Goal: Information Seeking & Learning: Learn about a topic

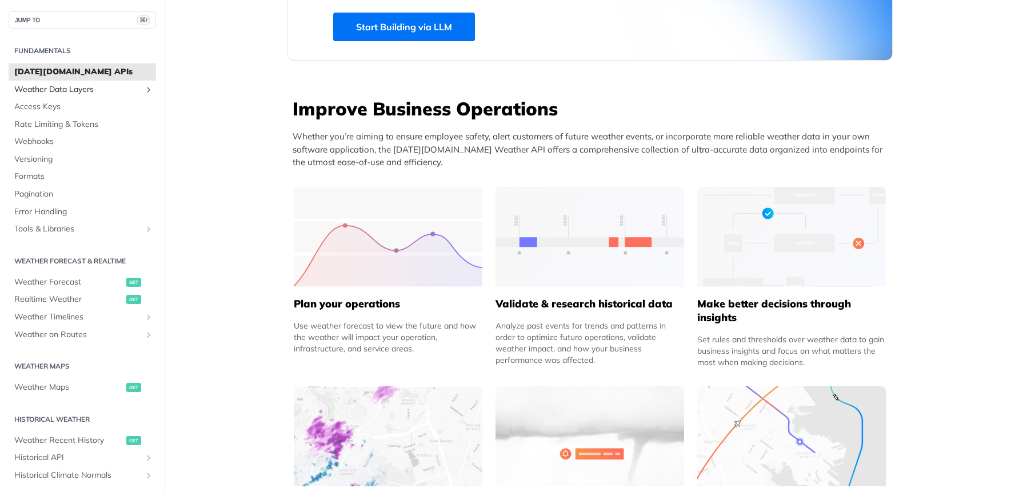
click at [40, 90] on span "Weather Data Layers" at bounding box center [77, 89] width 127 height 11
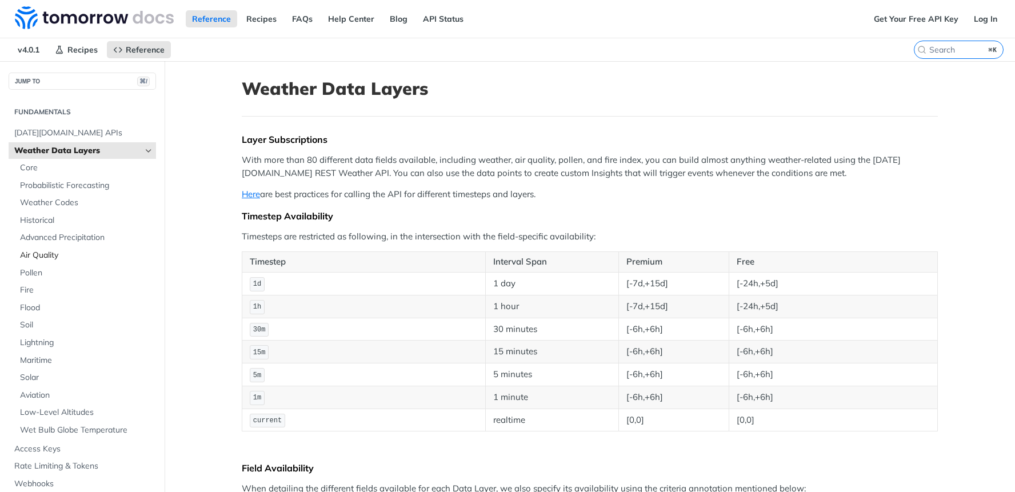
click at [43, 257] on span "Air Quality" at bounding box center [86, 255] width 133 height 11
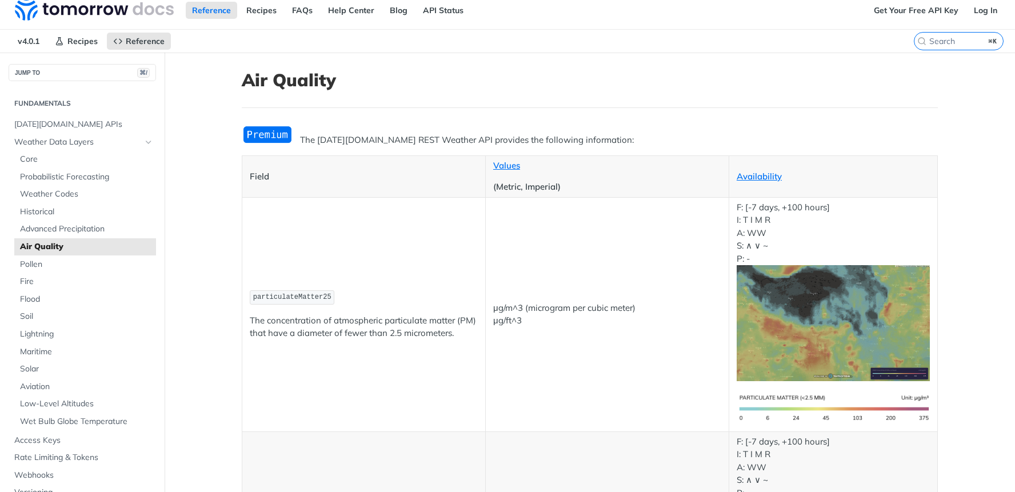
scroll to position [9, 0]
click at [37, 261] on span "Pollen" at bounding box center [86, 263] width 133 height 11
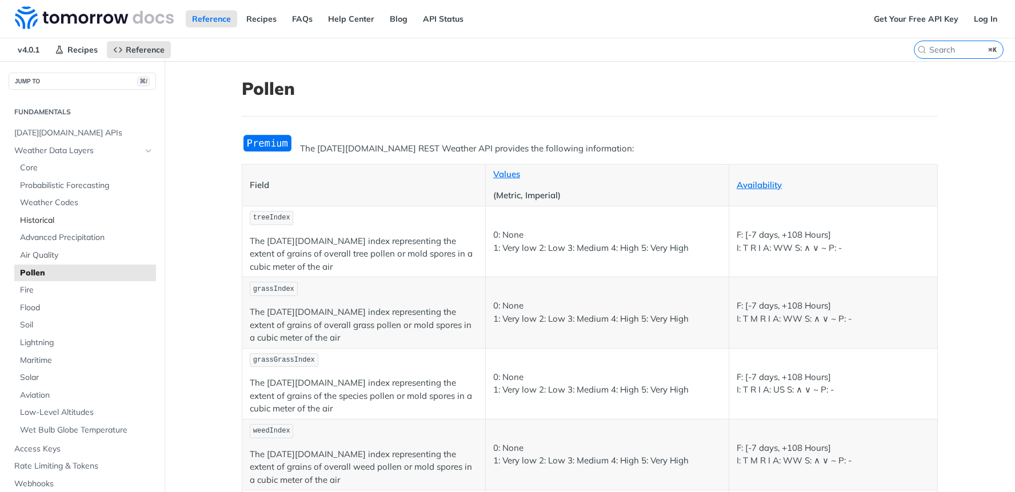
click at [39, 217] on span "Historical" at bounding box center [86, 220] width 133 height 11
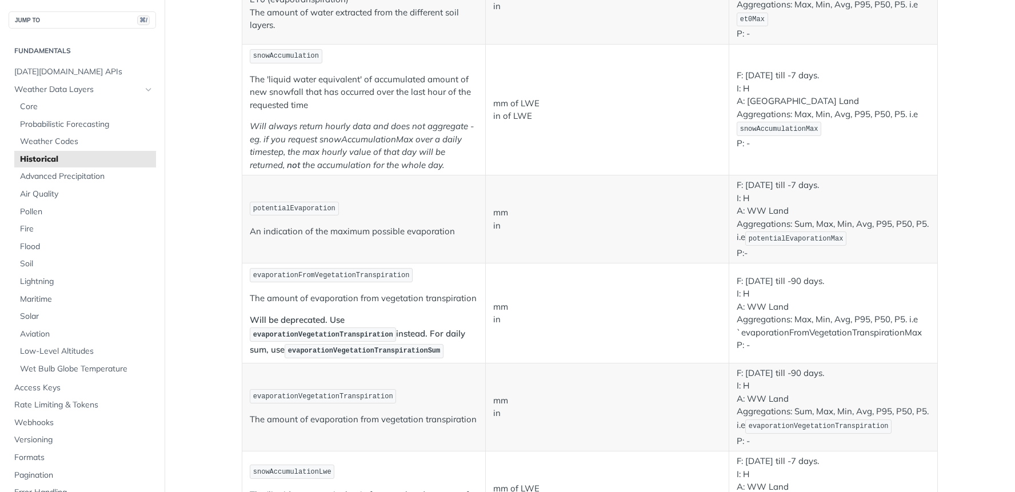
scroll to position [1417, 0]
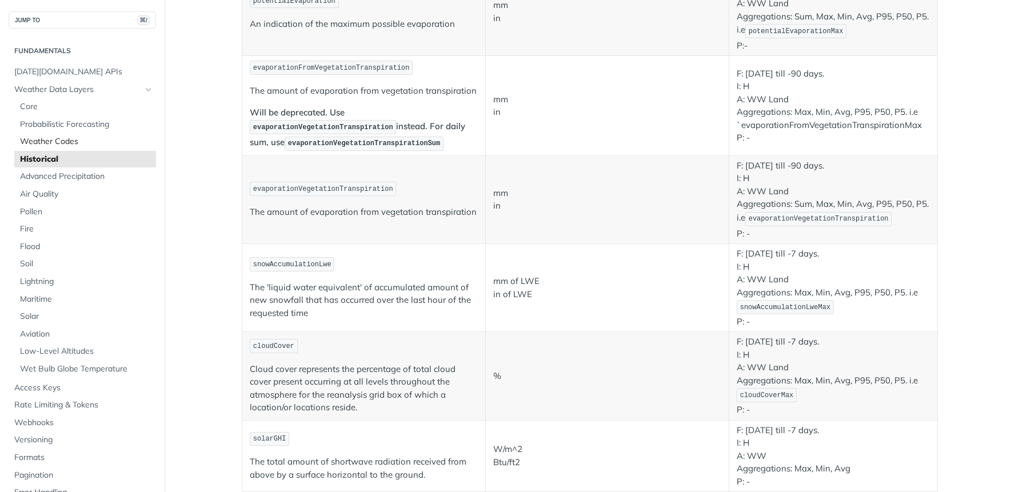
click at [42, 142] on span "Weather Codes" at bounding box center [86, 141] width 133 height 11
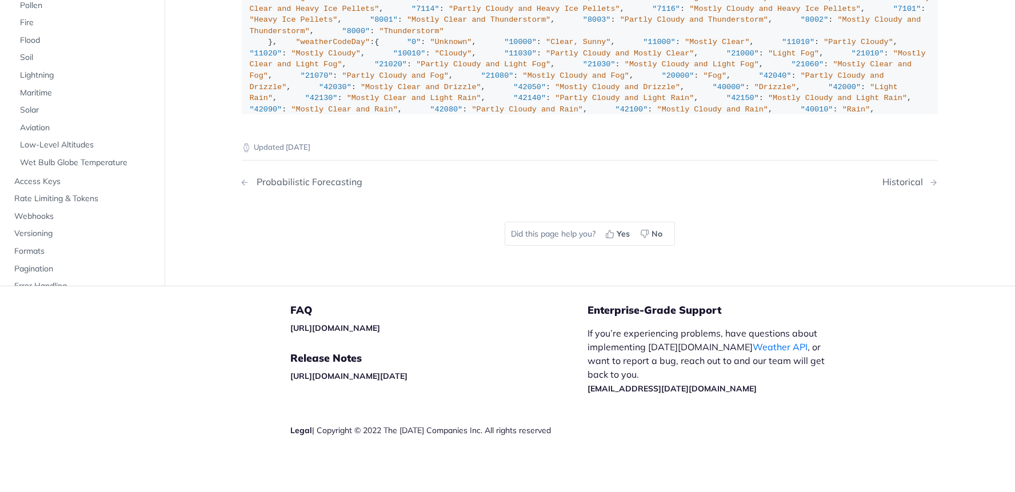
scroll to position [7831, 0]
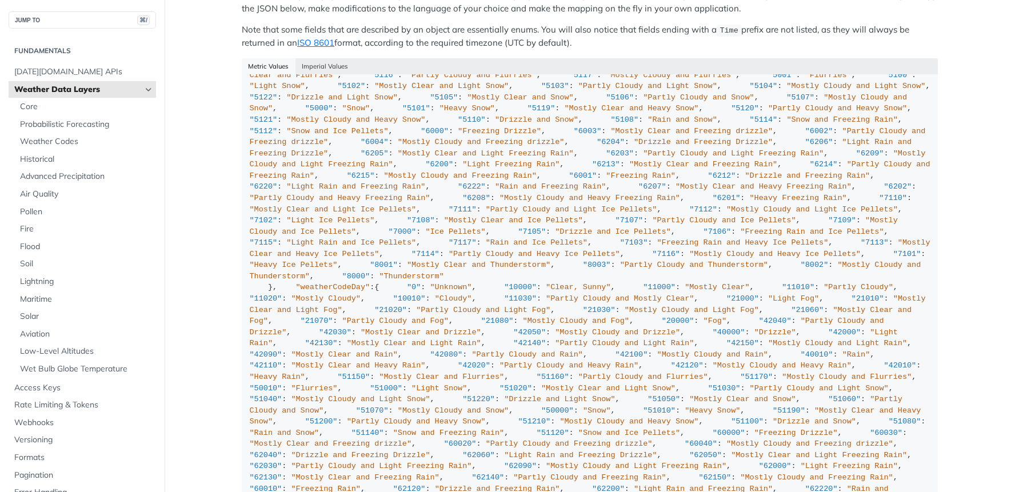
scroll to position [804, 0]
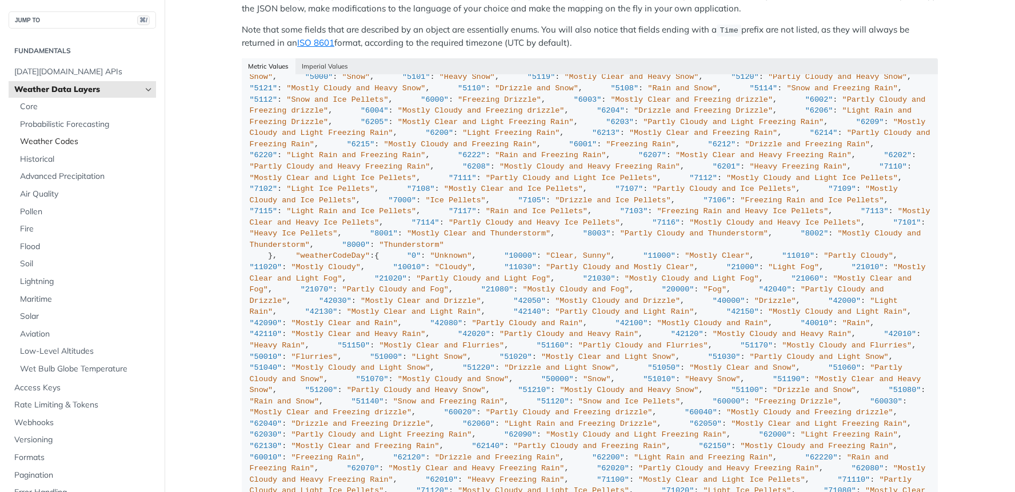
click at [41, 139] on span "Weather Codes" at bounding box center [86, 141] width 133 height 11
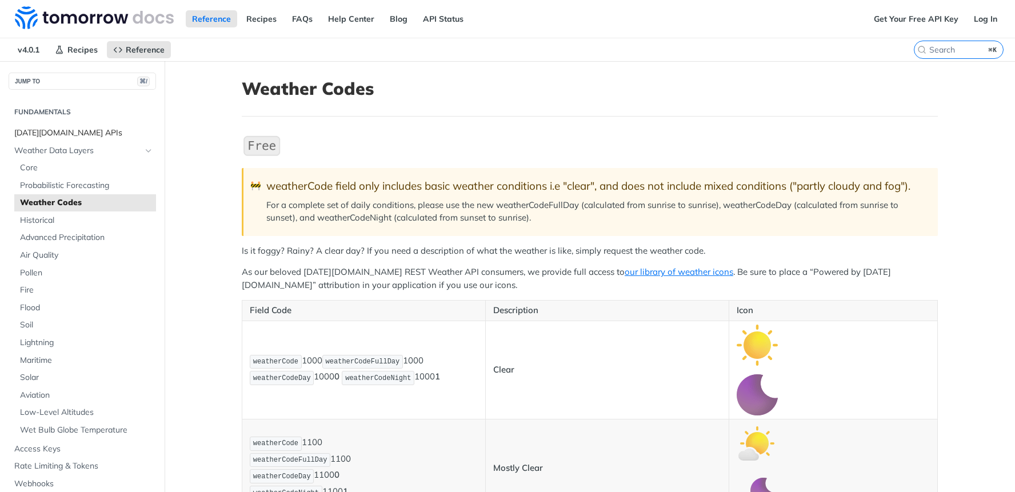
click at [41, 129] on span "[DATE][DOMAIN_NAME] APIs" at bounding box center [83, 132] width 139 height 11
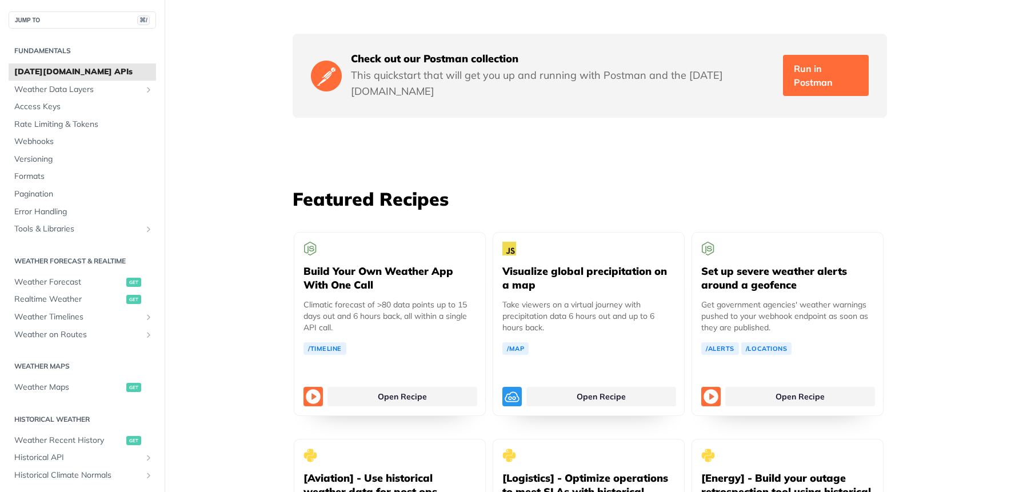
scroll to position [1952, 0]
click at [846, 55] on link "Run in Postman" at bounding box center [826, 75] width 86 height 41
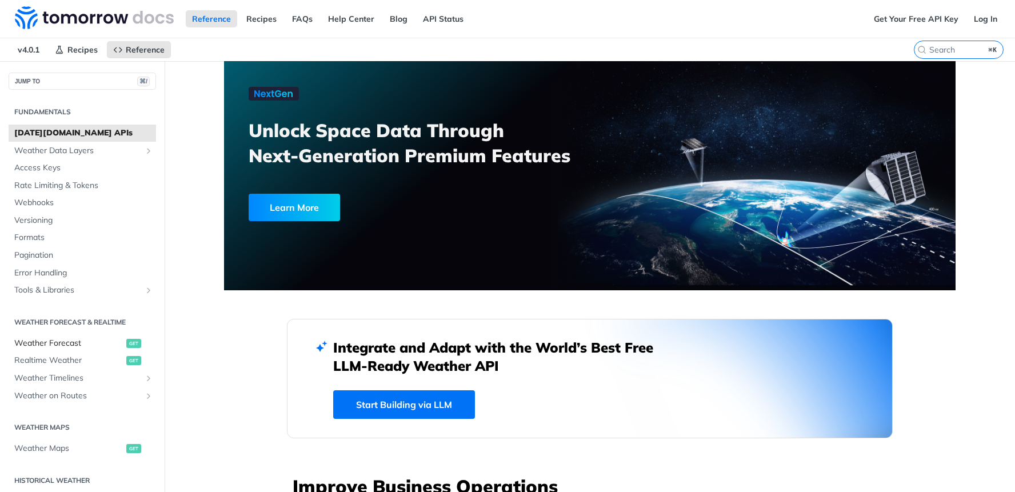
click at [39, 343] on span "Weather Forecast" at bounding box center [68, 343] width 109 height 11
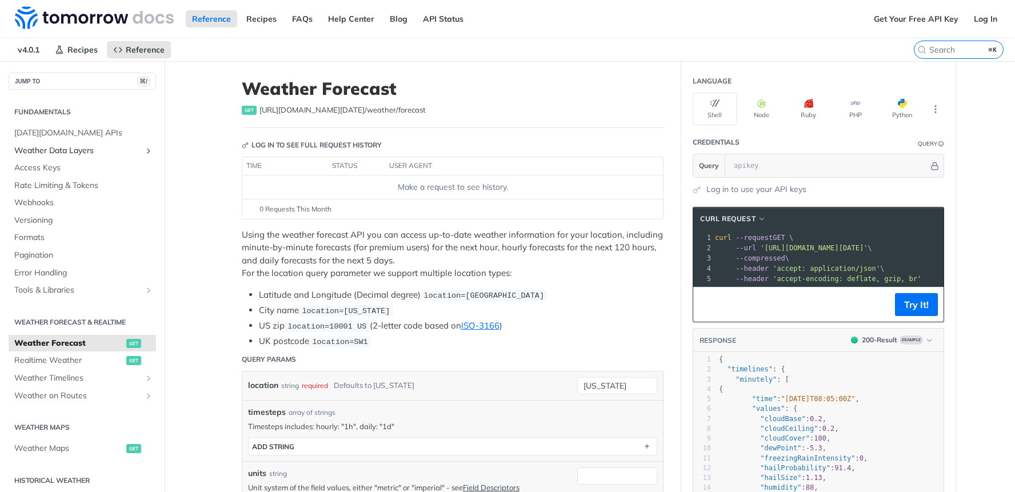
click at [85, 153] on span "Weather Data Layers" at bounding box center [77, 150] width 127 height 11
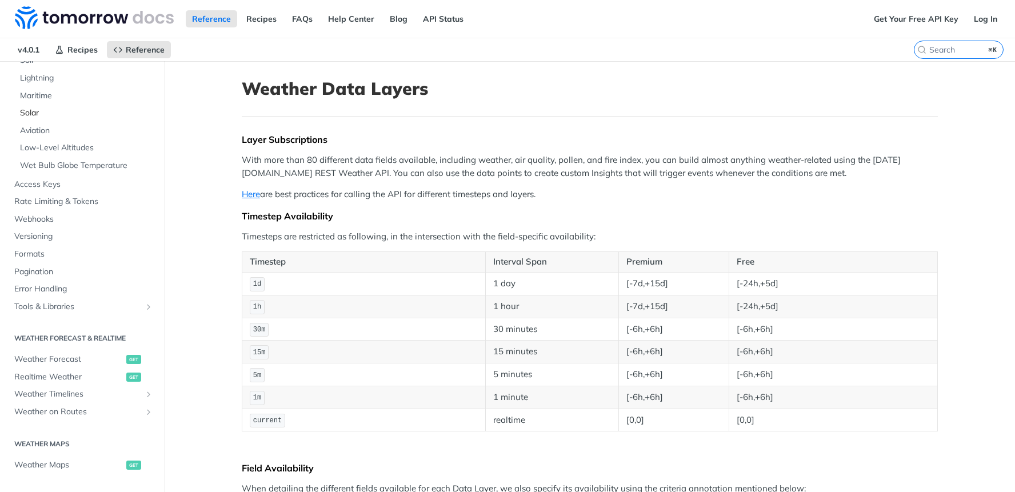
scroll to position [297, 0]
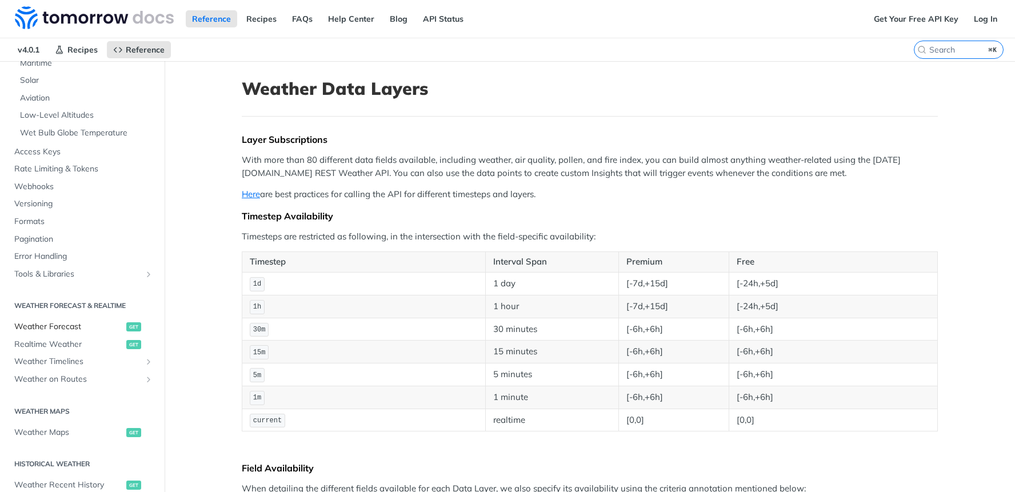
click at [70, 326] on span "Weather Forecast" at bounding box center [68, 326] width 109 height 11
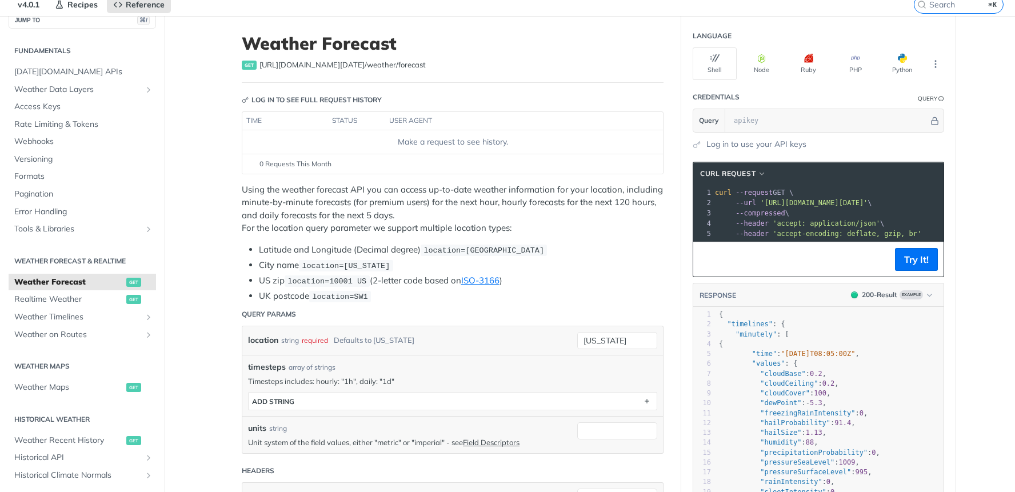
scroll to position [46, 0]
click at [907, 63] on button "Python" at bounding box center [902, 63] width 44 height 33
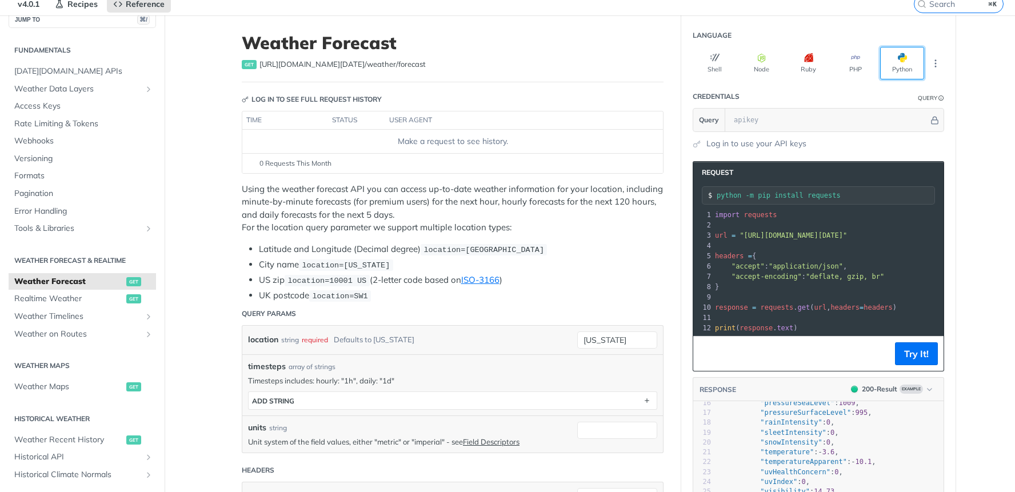
scroll to position [163, 0]
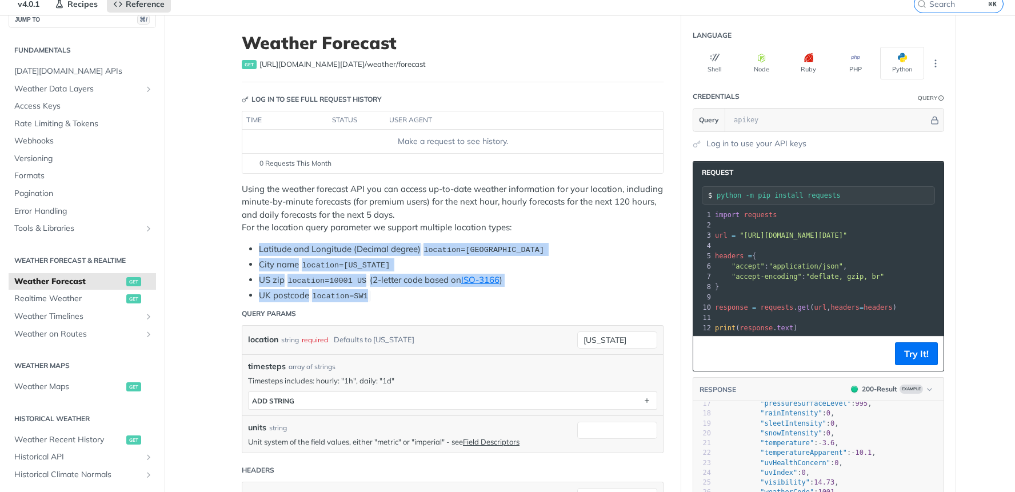
drag, startPoint x: 258, startPoint y: 249, endPoint x: 389, endPoint y: 292, distance: 138.4
click at [389, 292] on ul "Latitude and Longitude (Decimal degree) location=42.3478, -71.0466 City name lo…" at bounding box center [453, 272] width 422 height 59
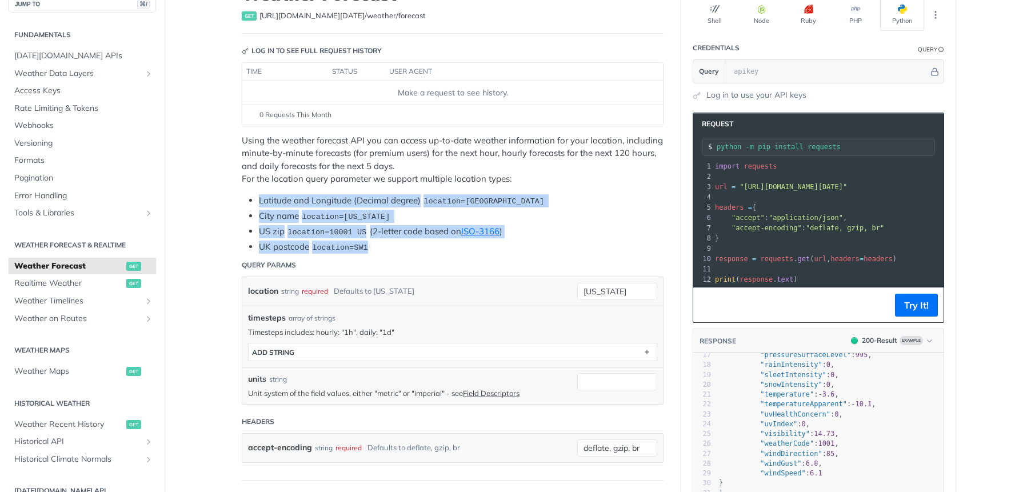
scroll to position [99, 0]
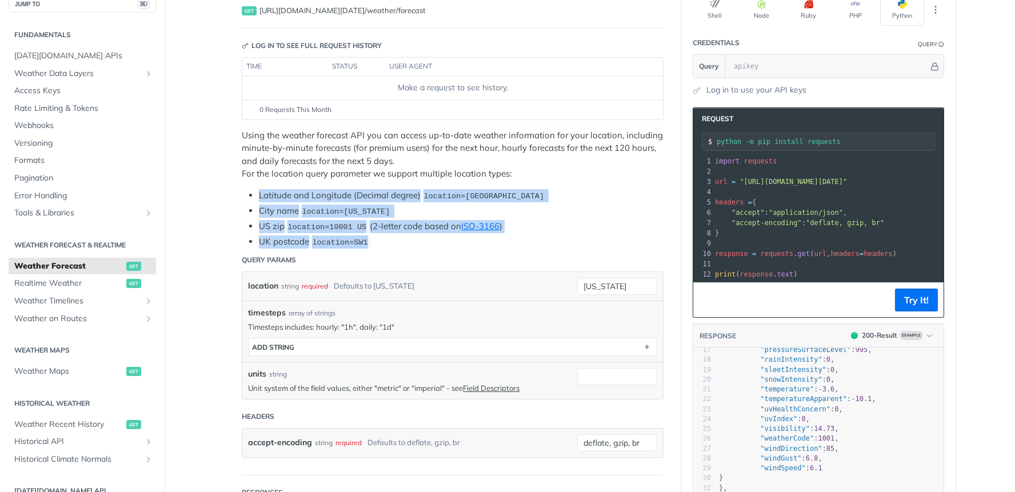
click at [546, 205] on li "City name location=new york" at bounding box center [461, 211] width 405 height 13
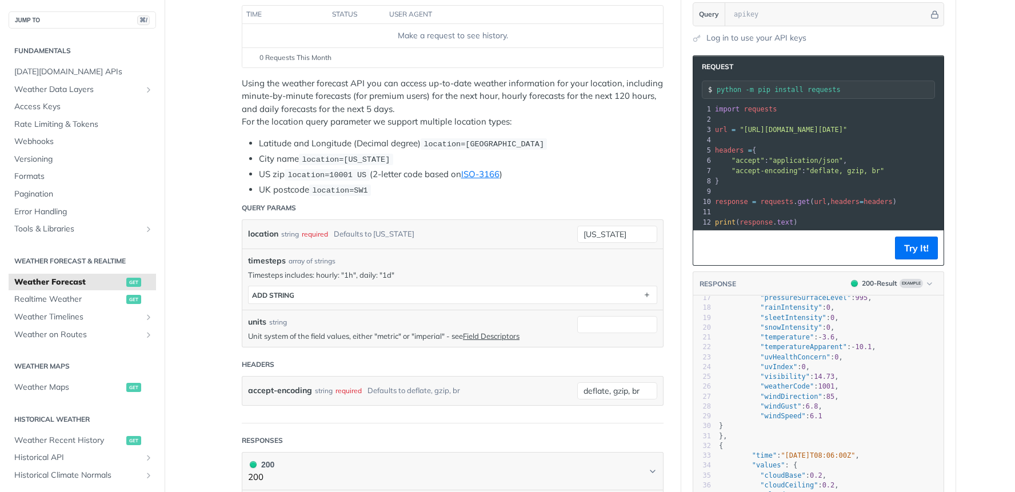
scroll to position [0, 0]
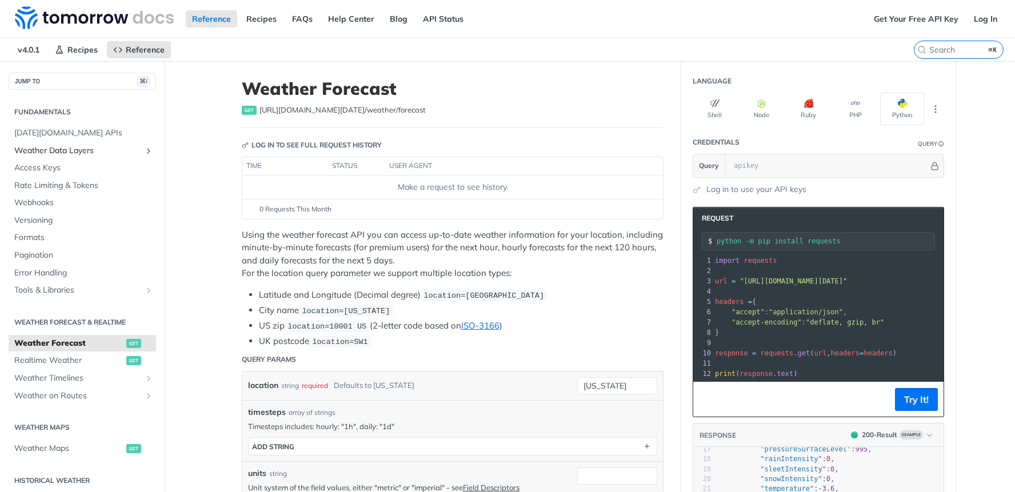
click at [77, 153] on span "Weather Data Layers" at bounding box center [77, 150] width 127 height 11
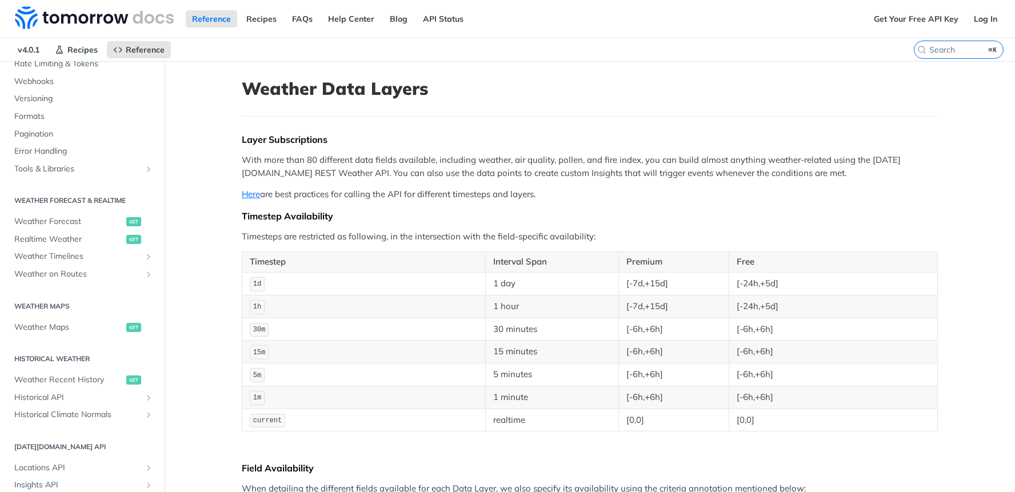
scroll to position [409, 0]
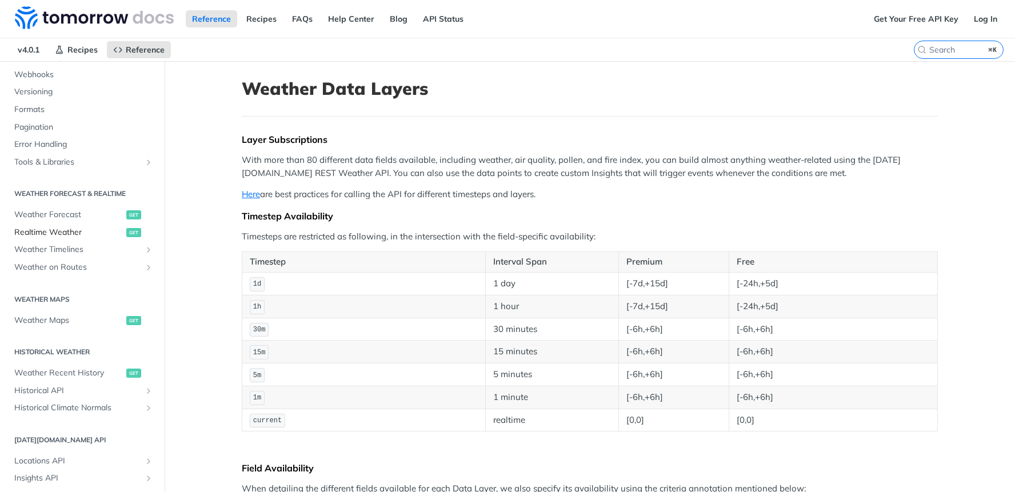
click at [51, 234] on span "Realtime Weather" at bounding box center [68, 232] width 109 height 11
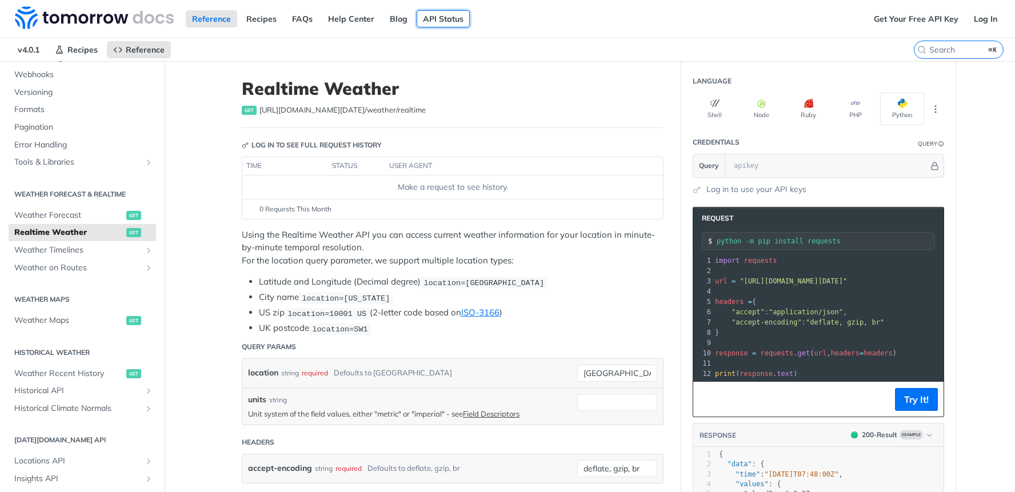
click at [426, 19] on link "API Status" at bounding box center [443, 18] width 53 height 17
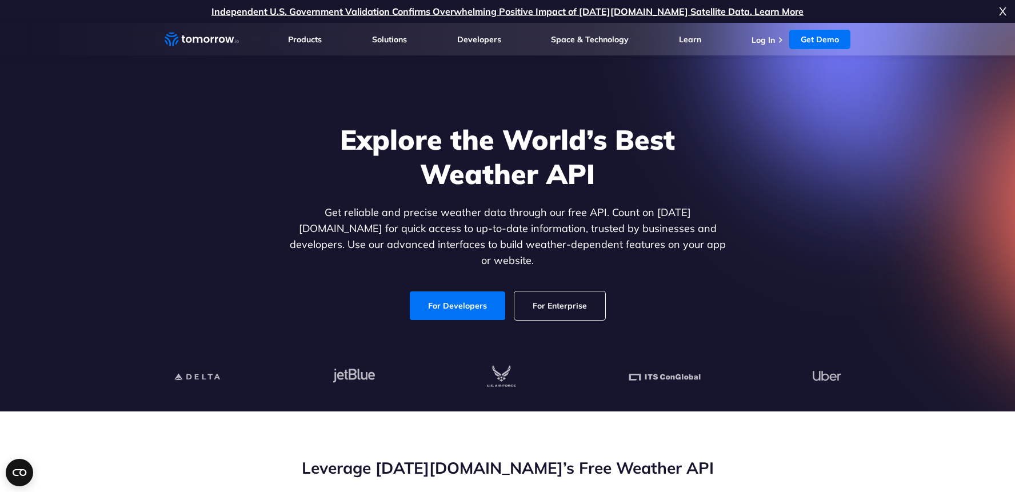
click at [486, 151] on h1 "Explore the World’s Best Weather API" at bounding box center [507, 156] width 441 height 69
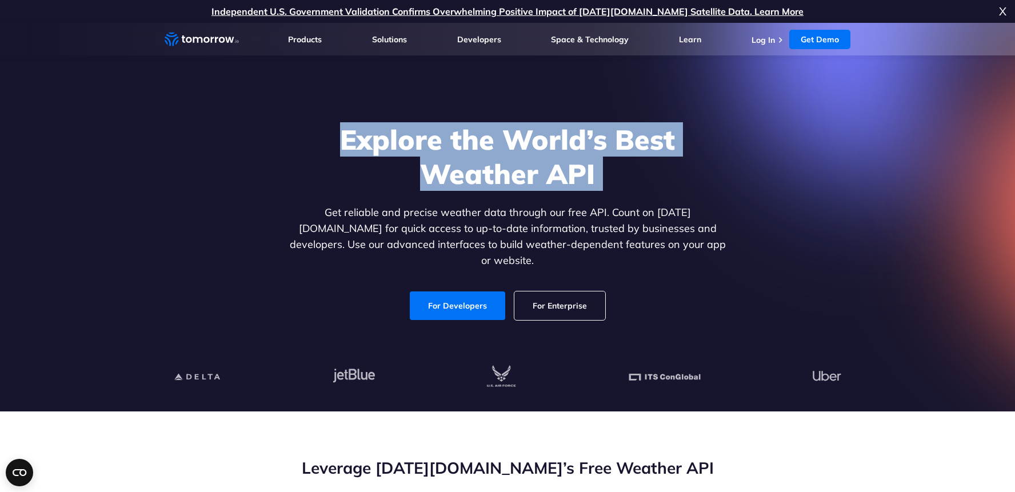
click at [486, 151] on h1 "Explore the World’s Best Weather API" at bounding box center [507, 156] width 441 height 69
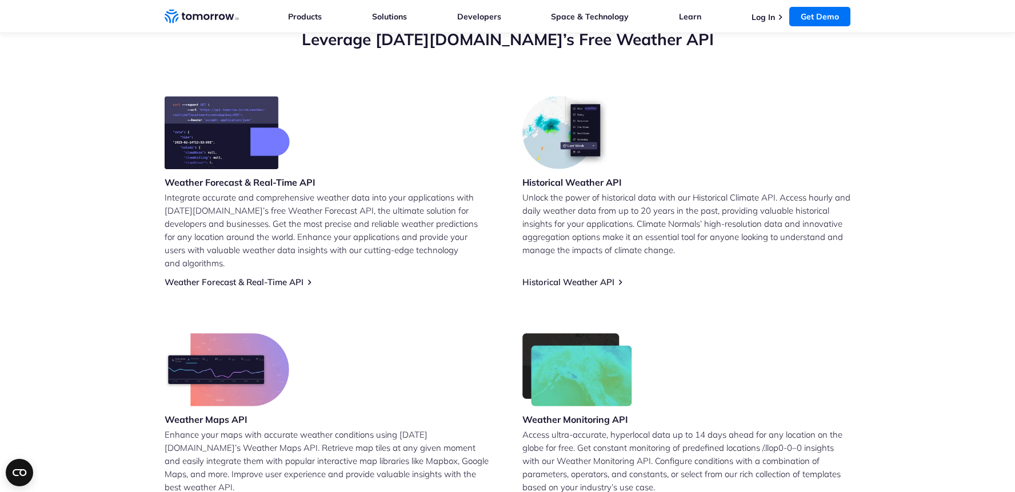
scroll to position [432, 0]
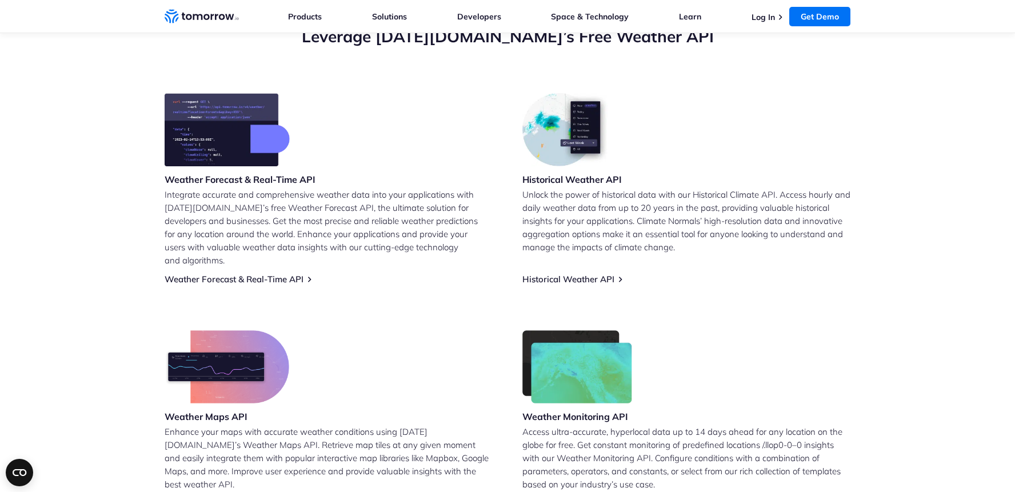
click at [219, 182] on h3 "Weather Forecast & Real-Time API" at bounding box center [240, 179] width 151 height 13
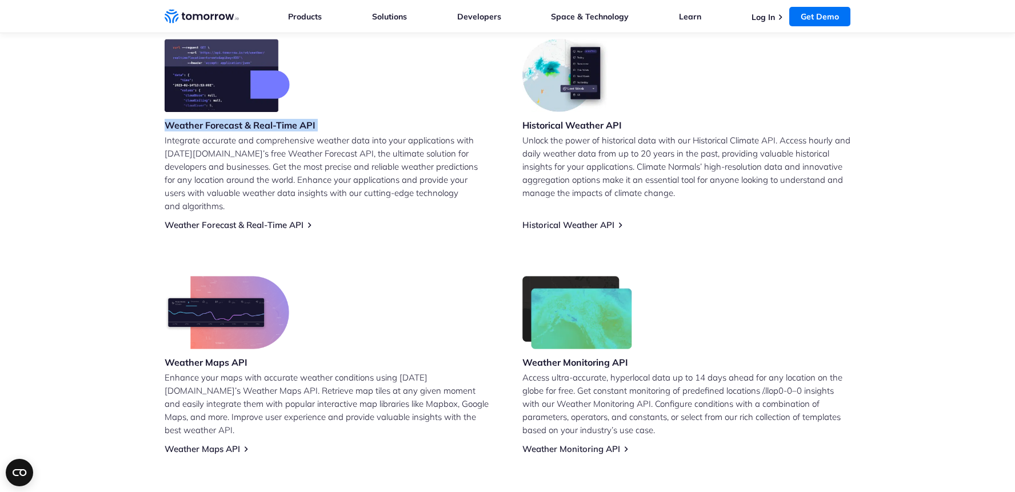
scroll to position [533, 0]
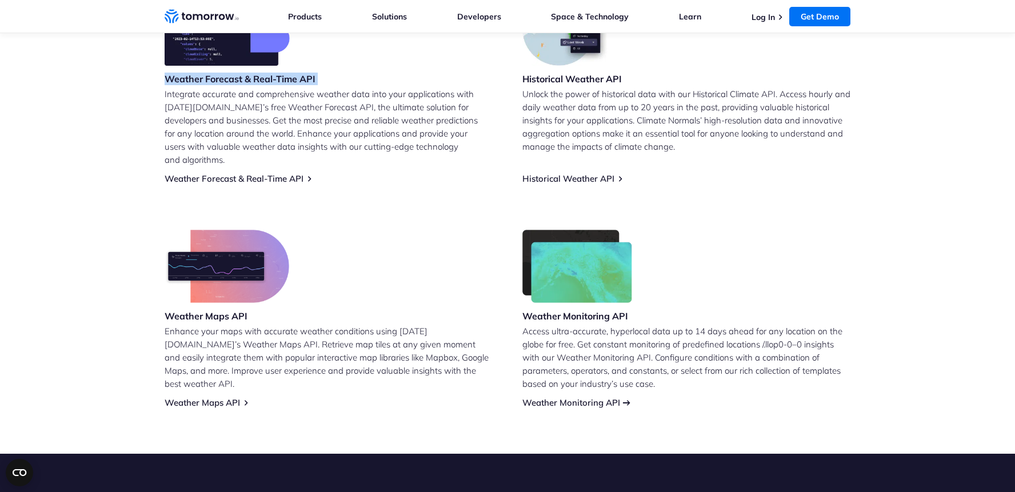
click at [583, 397] on link "Weather Monitoring API" at bounding box center [571, 402] width 98 height 11
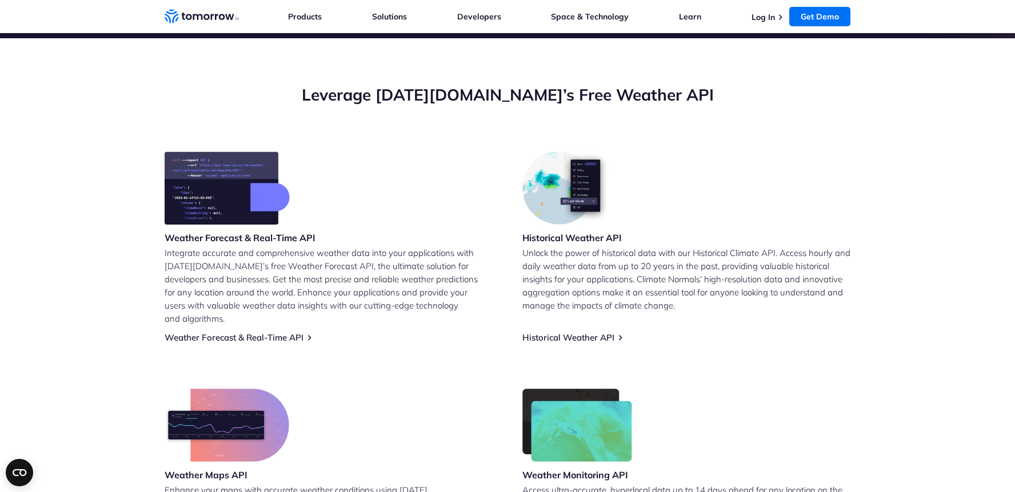
scroll to position [374, 0]
click at [261, 332] on link "Weather Forecast & Real-Time API" at bounding box center [234, 337] width 139 height 11
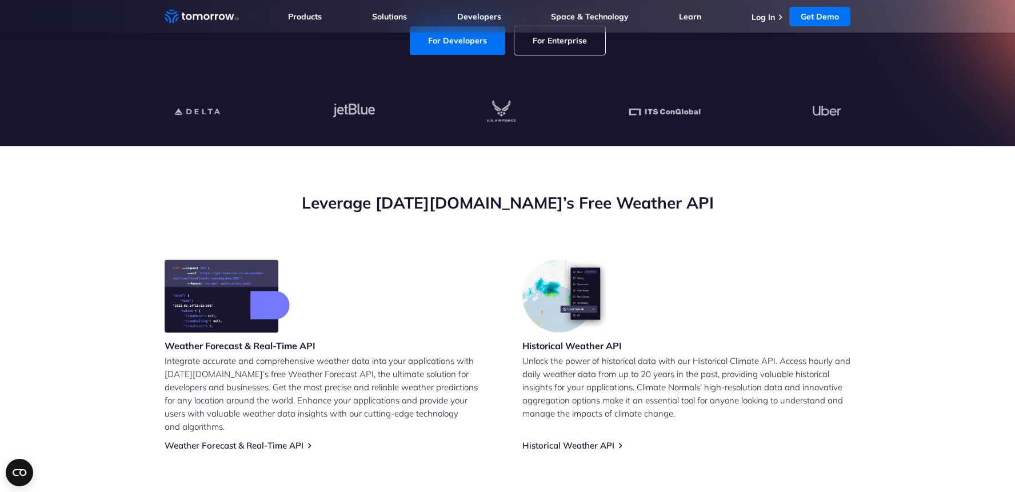
scroll to position [272, 0]
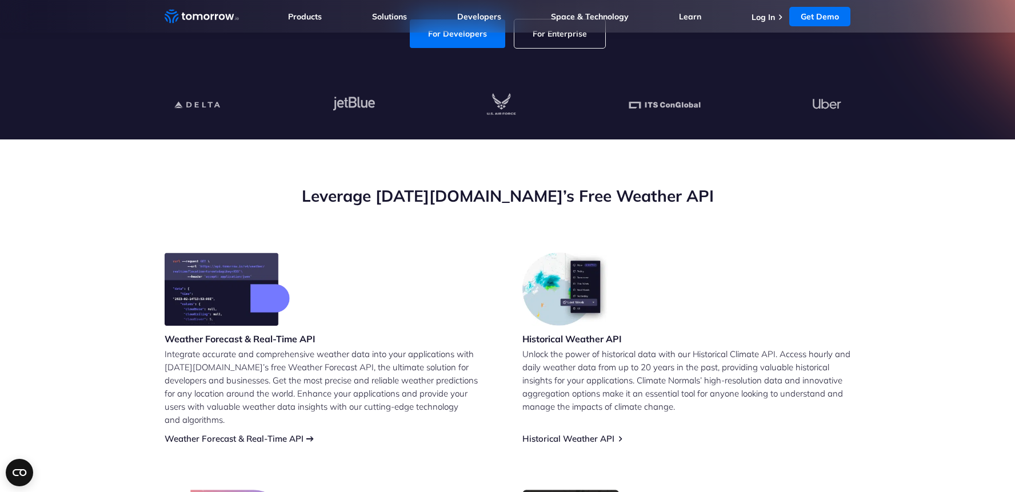
click at [247, 433] on link "Weather Forecast & Real-Time API" at bounding box center [234, 438] width 139 height 11
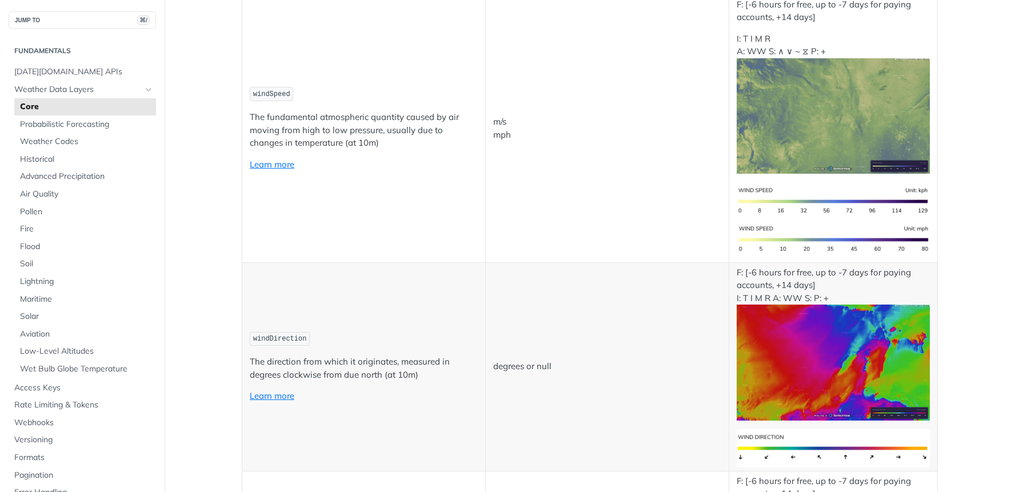
scroll to position [1045, 0]
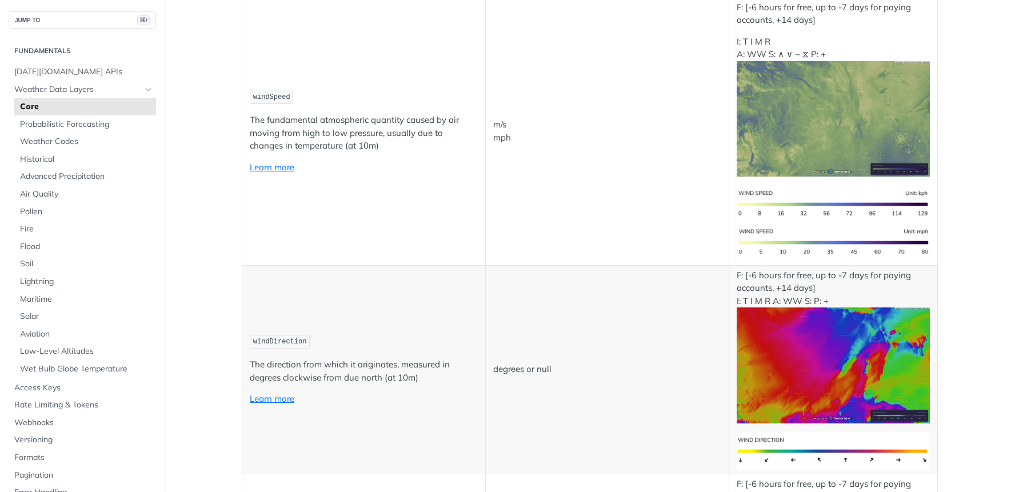
click at [277, 94] on span "windSpeed" at bounding box center [271, 97] width 37 height 8
click at [279, 341] on span "windDirection" at bounding box center [280, 342] width 54 height 8
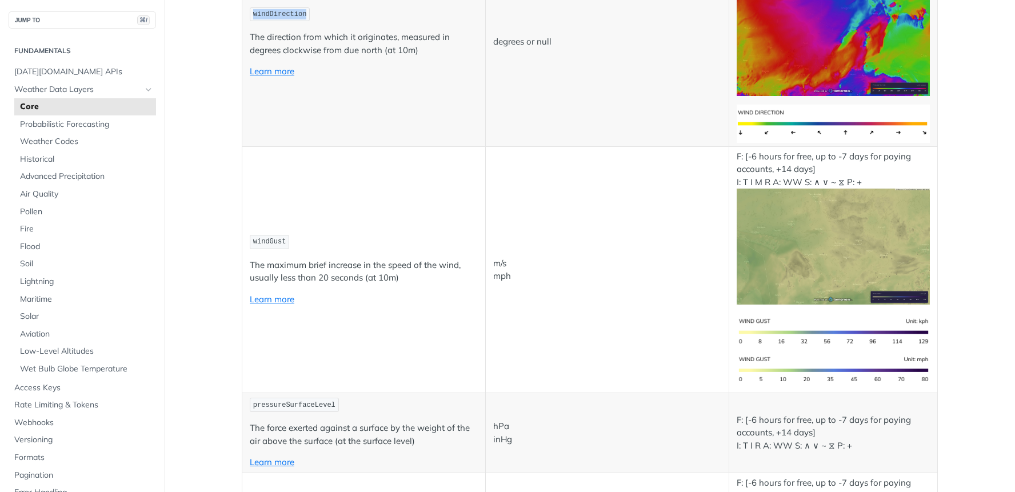
scroll to position [1396, 0]
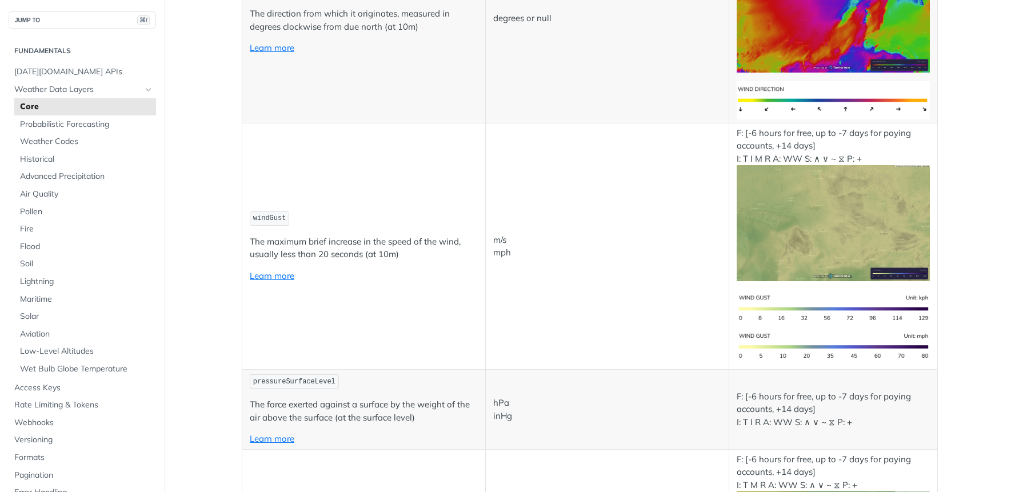
click at [275, 220] on span "windGust" at bounding box center [269, 218] width 33 height 8
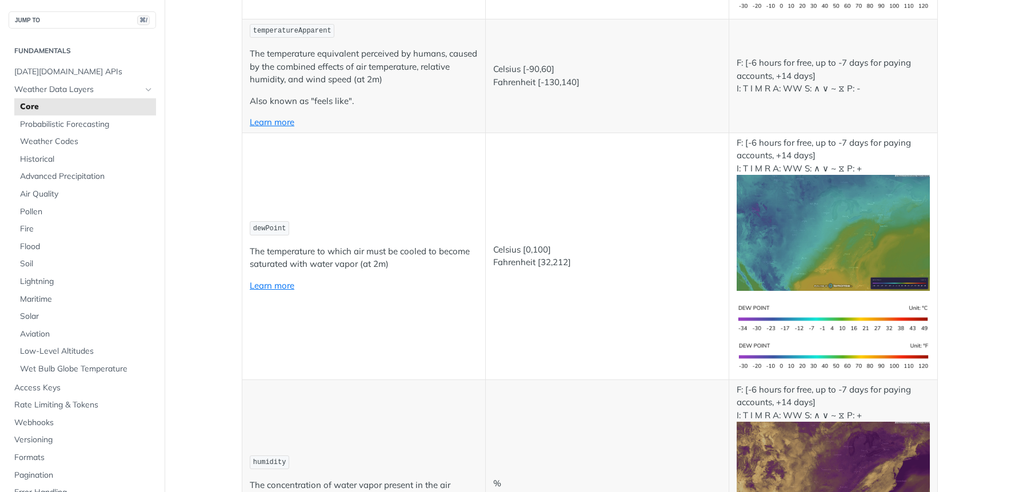
scroll to position [466, 0]
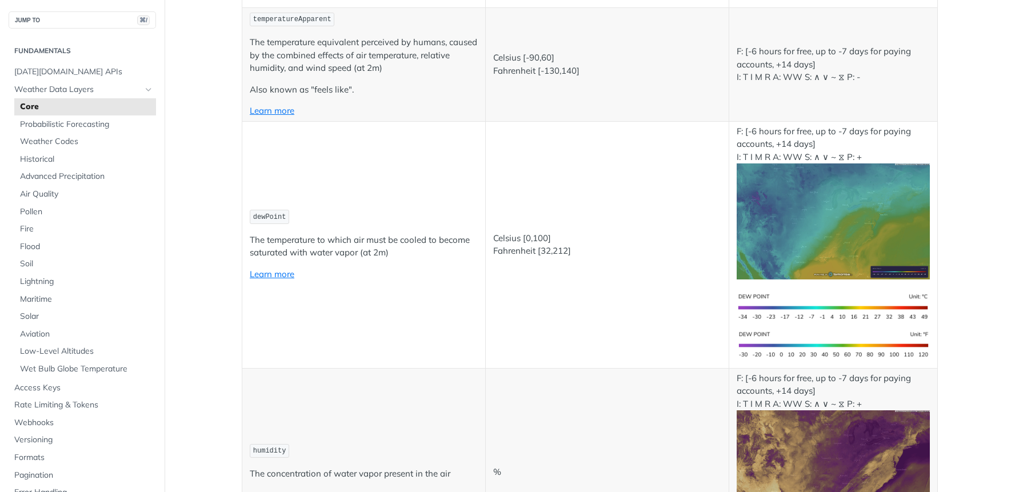
click at [267, 214] on span "dewPoint" at bounding box center [269, 217] width 33 height 8
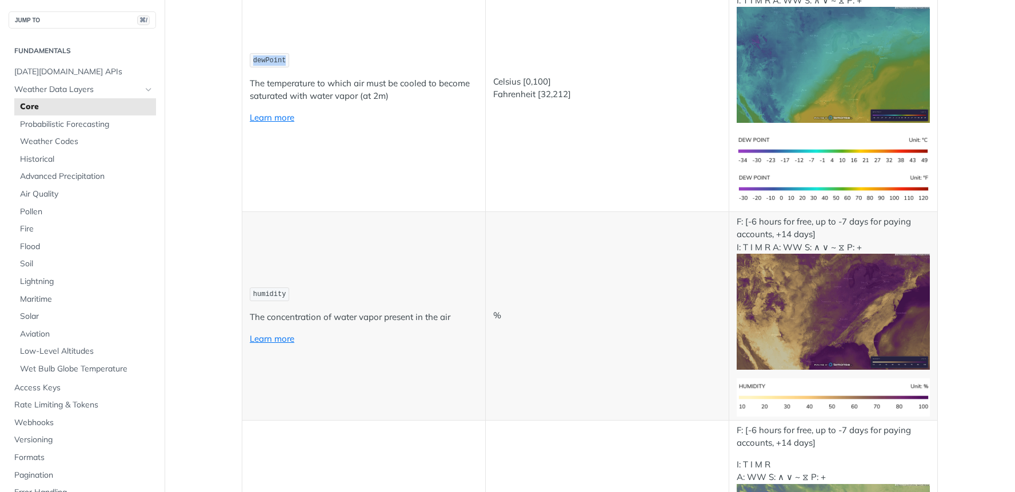
scroll to position [825, 0]
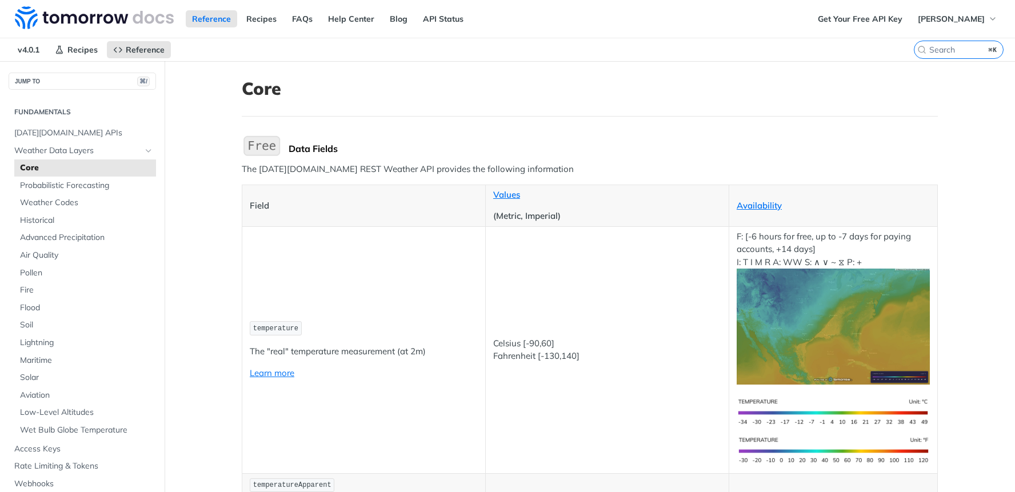
click at [273, 330] on span "temperature" at bounding box center [275, 329] width 45 height 8
